Goal: Task Accomplishment & Management: Manage account settings

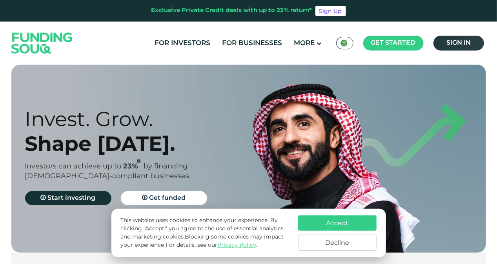
click at [446, 45] on link "Sign in" at bounding box center [458, 43] width 51 height 15
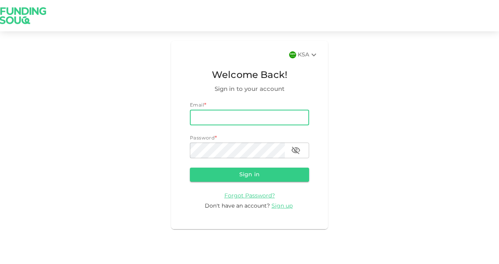
click at [244, 115] on input "email" at bounding box center [249, 118] width 119 height 16
type input "obangee@gmail.com"
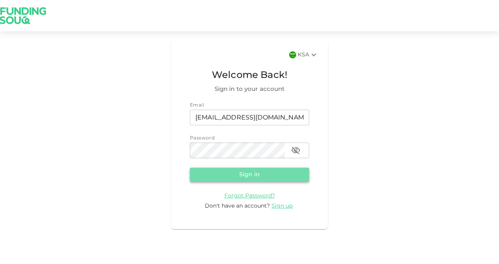
click at [220, 179] on button "Sign in" at bounding box center [249, 175] width 119 height 14
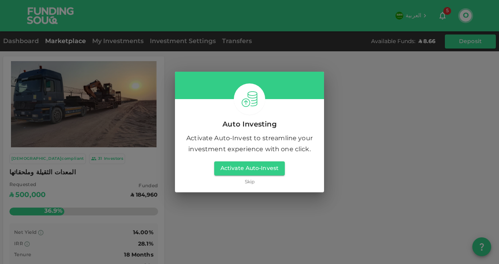
click at [250, 182] on link "Skip" at bounding box center [250, 182] width 10 height 7
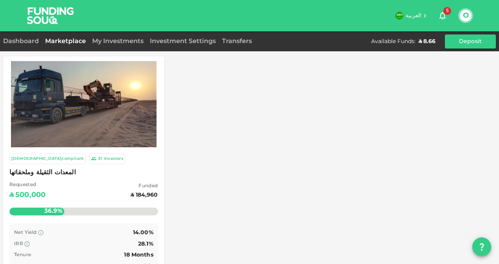
click at [428, 39] on div "ʢ 8.66" at bounding box center [426, 42] width 17 height 8
click at [22, 45] on div "Dashboard" at bounding box center [22, 41] width 39 height 9
click at [24, 41] on link "Dashboard" at bounding box center [22, 41] width 39 height 6
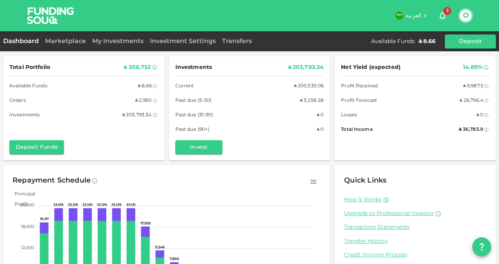
scroll to position [60, 0]
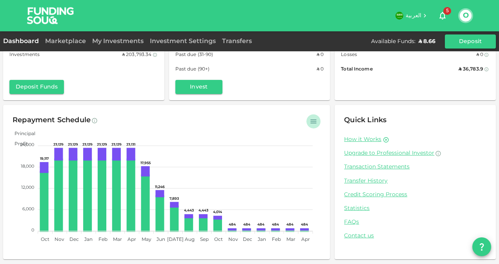
click at [311, 122] on icon "button" at bounding box center [314, 122] width 6 height 4
click at [76, 44] on div "Marketplace" at bounding box center [65, 41] width 47 height 9
click at [67, 42] on link "Marketplace" at bounding box center [65, 41] width 47 height 6
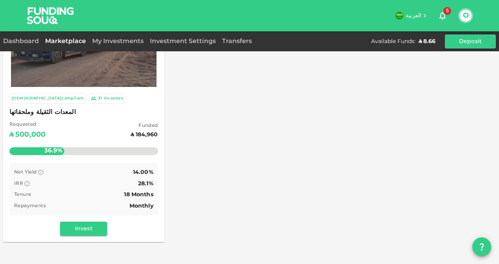
click at [114, 44] on div "My Investments" at bounding box center [118, 41] width 58 height 9
click at [113, 40] on link "My Investments" at bounding box center [118, 41] width 58 height 6
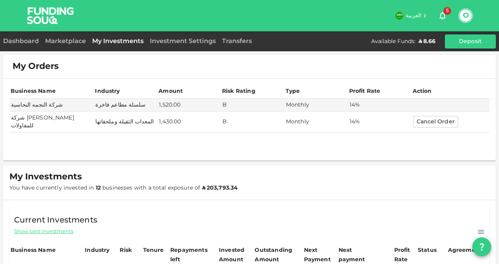
scroll to position [117, 0]
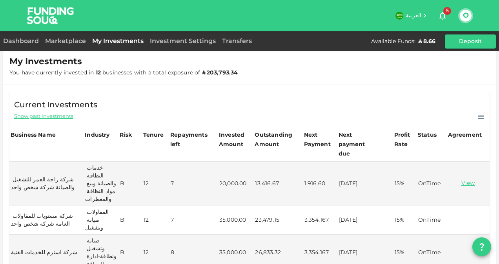
click at [320, 143] on div "Next Payment" at bounding box center [320, 140] width 32 height 19
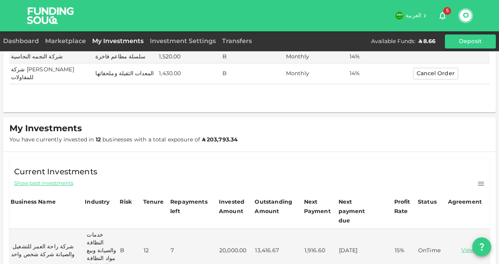
scroll to position [0, 0]
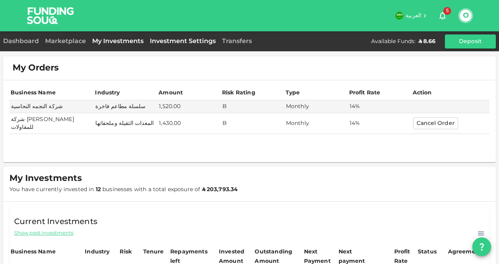
click at [187, 43] on link "Investment Settings" at bounding box center [183, 41] width 72 height 6
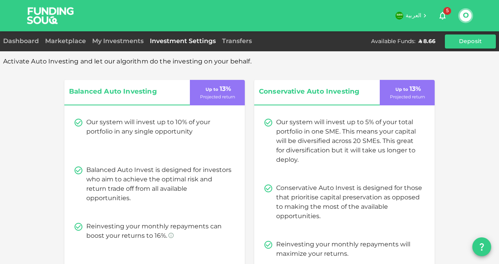
click at [231, 38] on div "Transfers" at bounding box center [237, 41] width 36 height 9
click at [231, 45] on div "Transfers" at bounding box center [237, 41] width 36 height 9
click at [237, 41] on link "Transfers" at bounding box center [237, 41] width 36 height 6
